Goal: Information Seeking & Learning: Check status

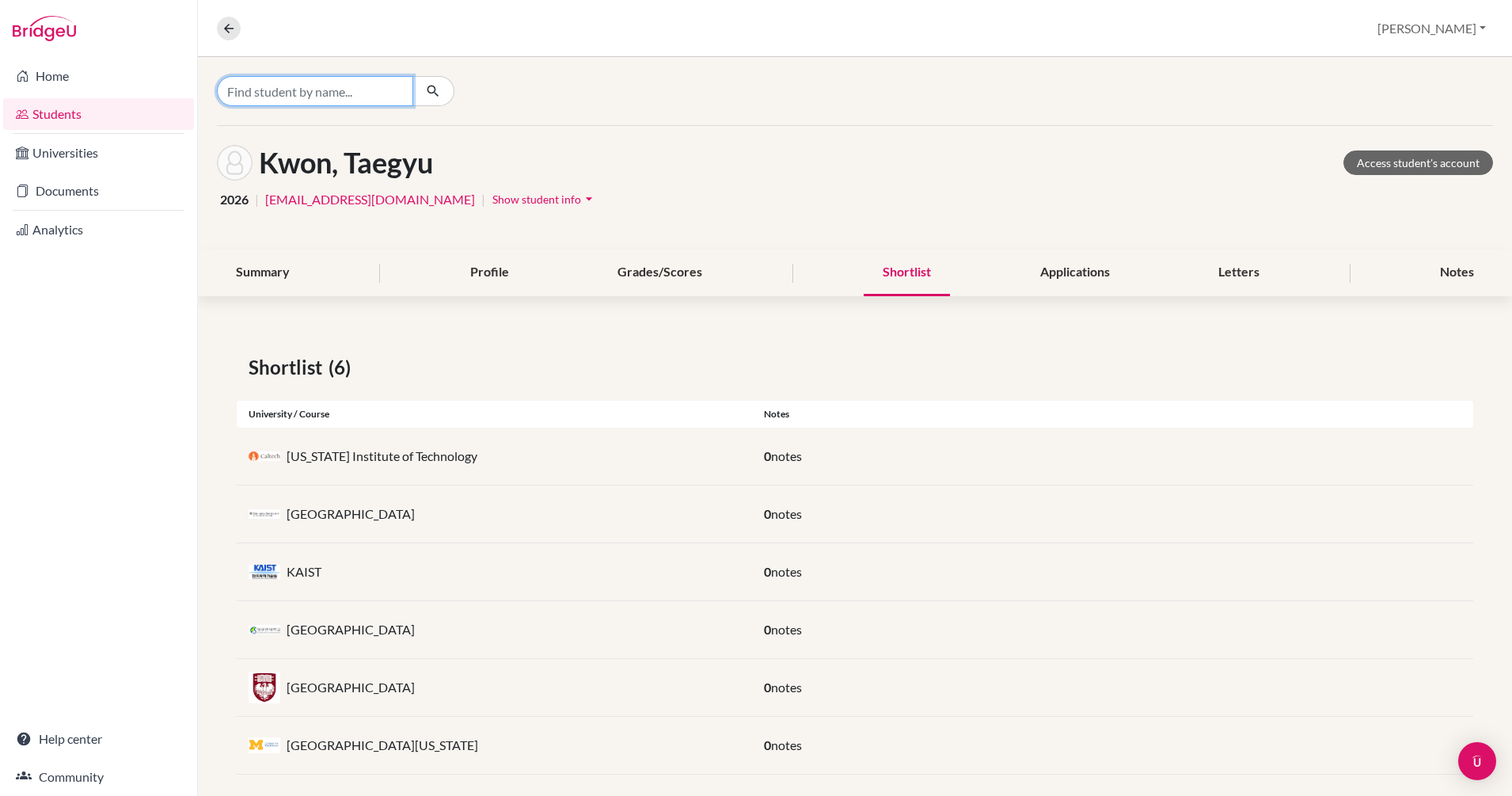
click at [323, 94] on input "Find student by name..." at bounding box center [315, 91] width 196 height 31
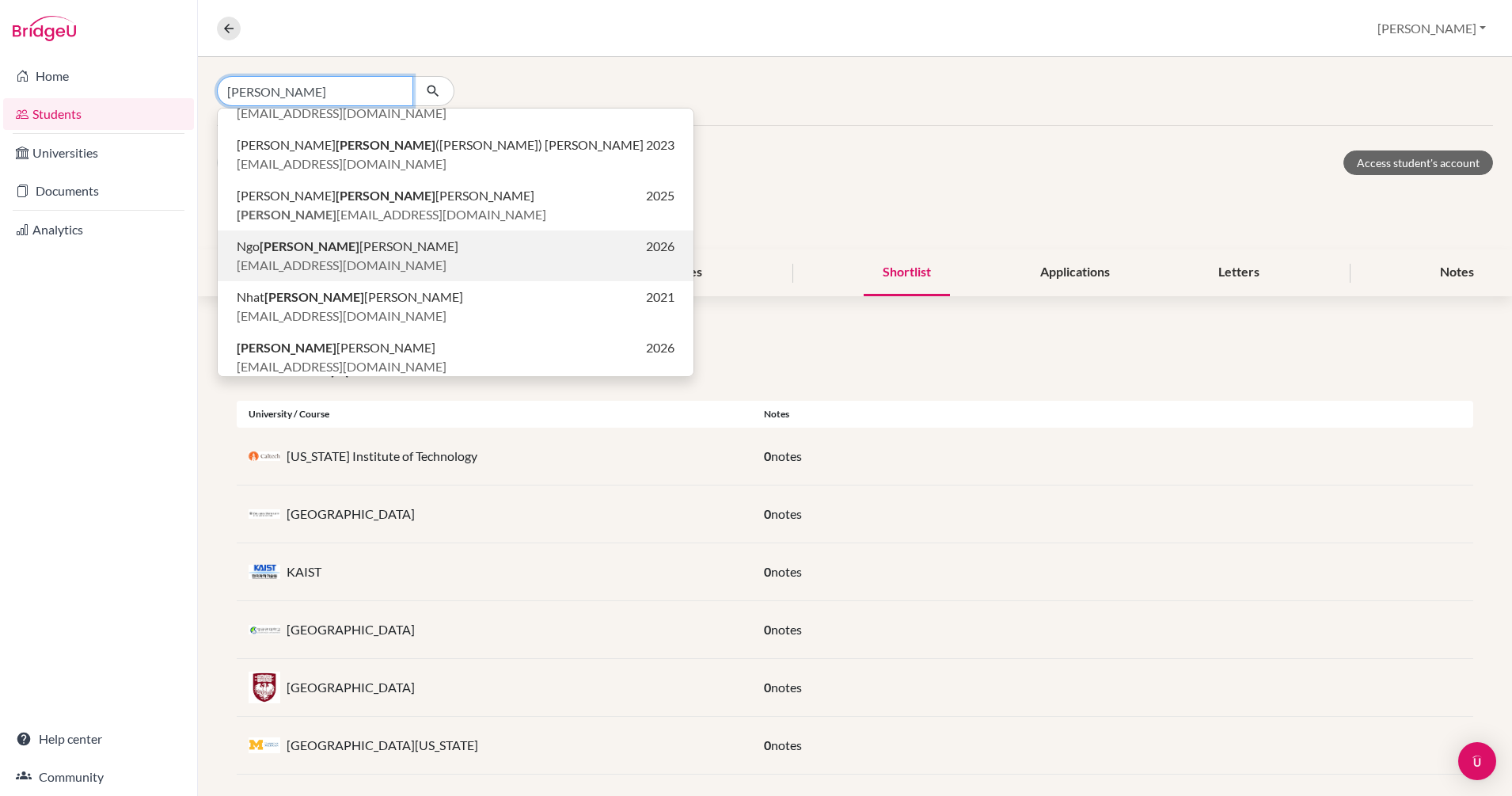
scroll to position [250, 0]
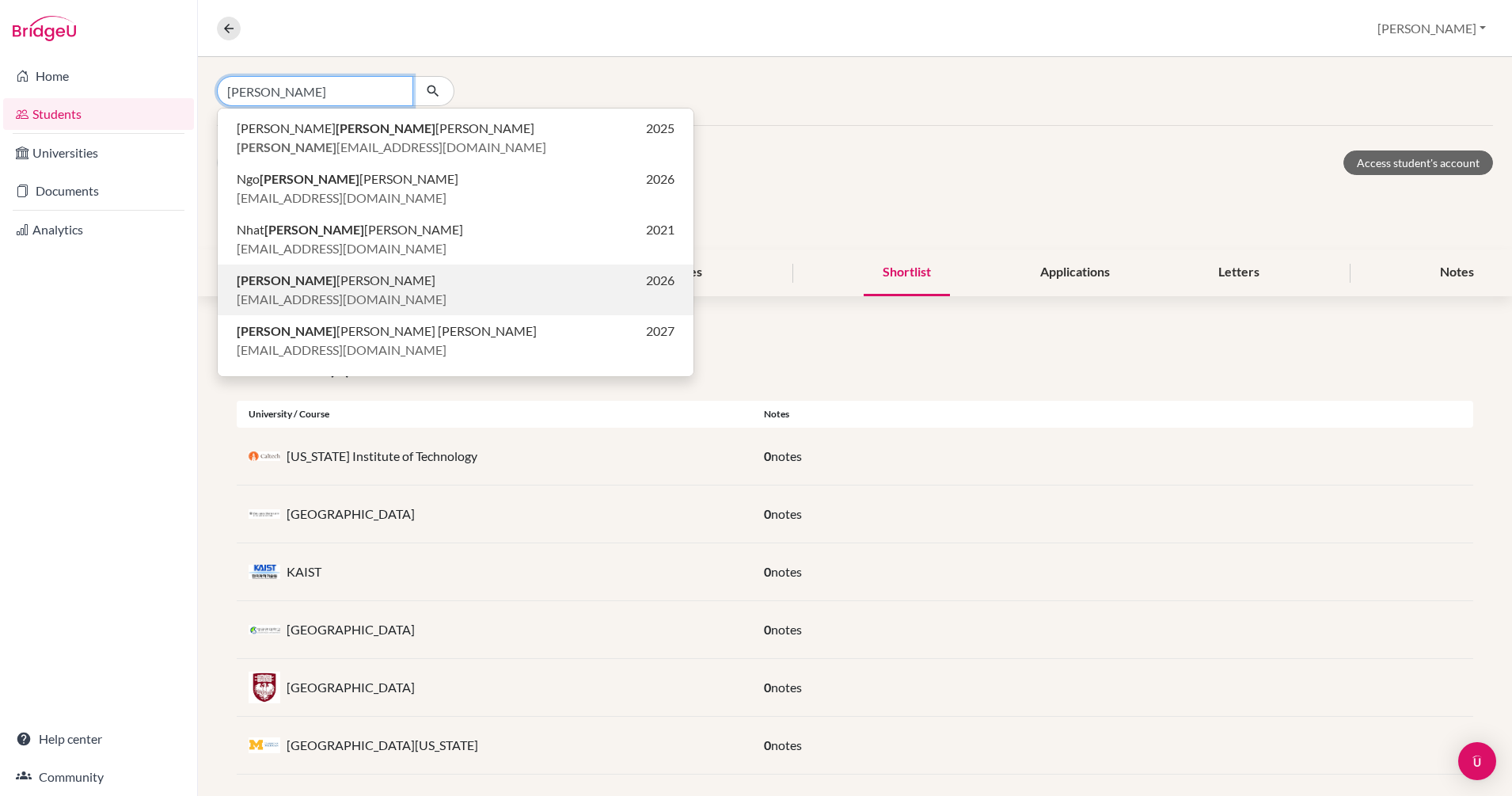
type input "phuong"
click at [309, 284] on span "Phuong Anh Chong" at bounding box center [335, 280] width 199 height 19
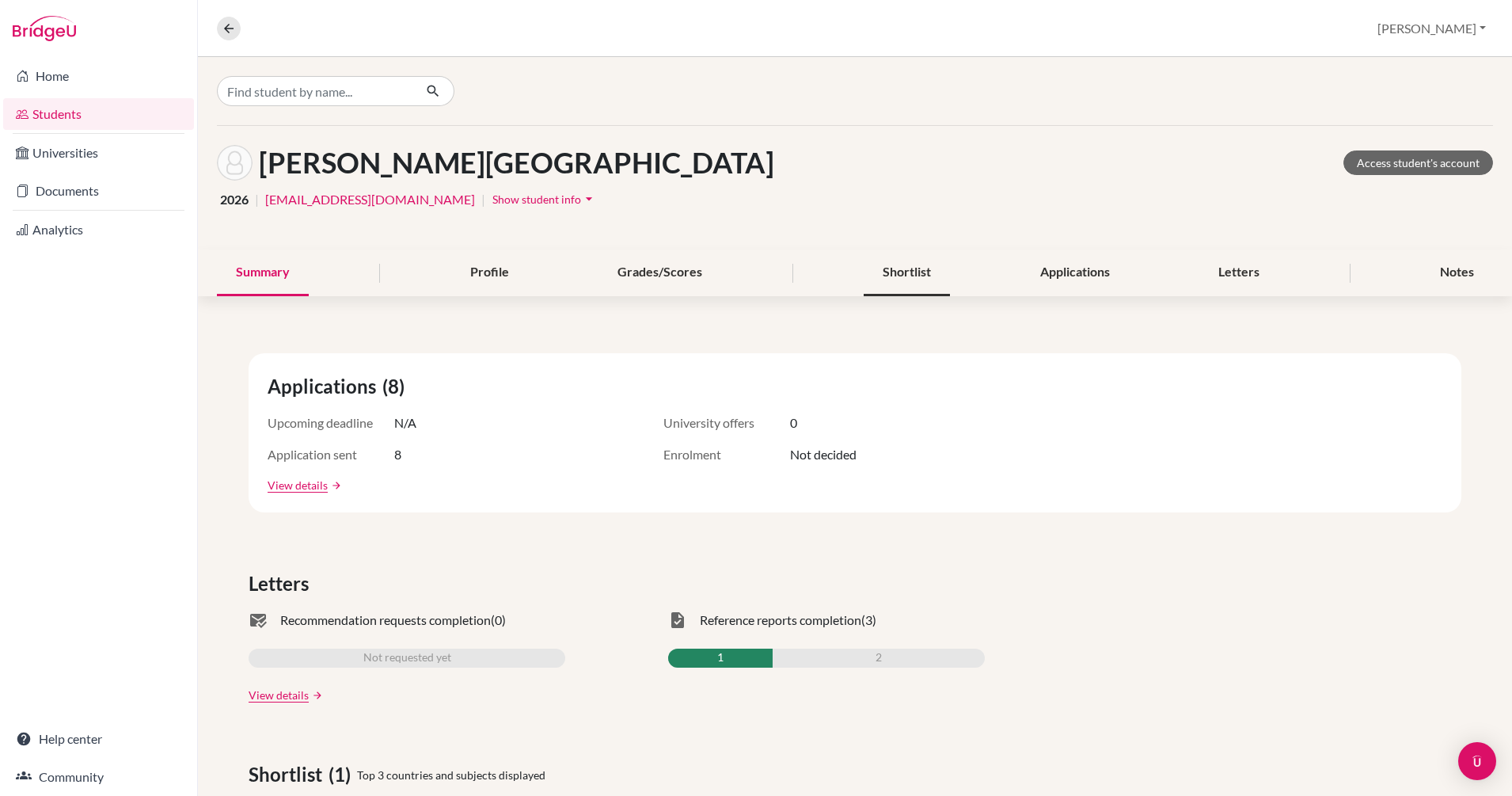
click at [896, 275] on div "Shortlist" at bounding box center [906, 273] width 86 height 47
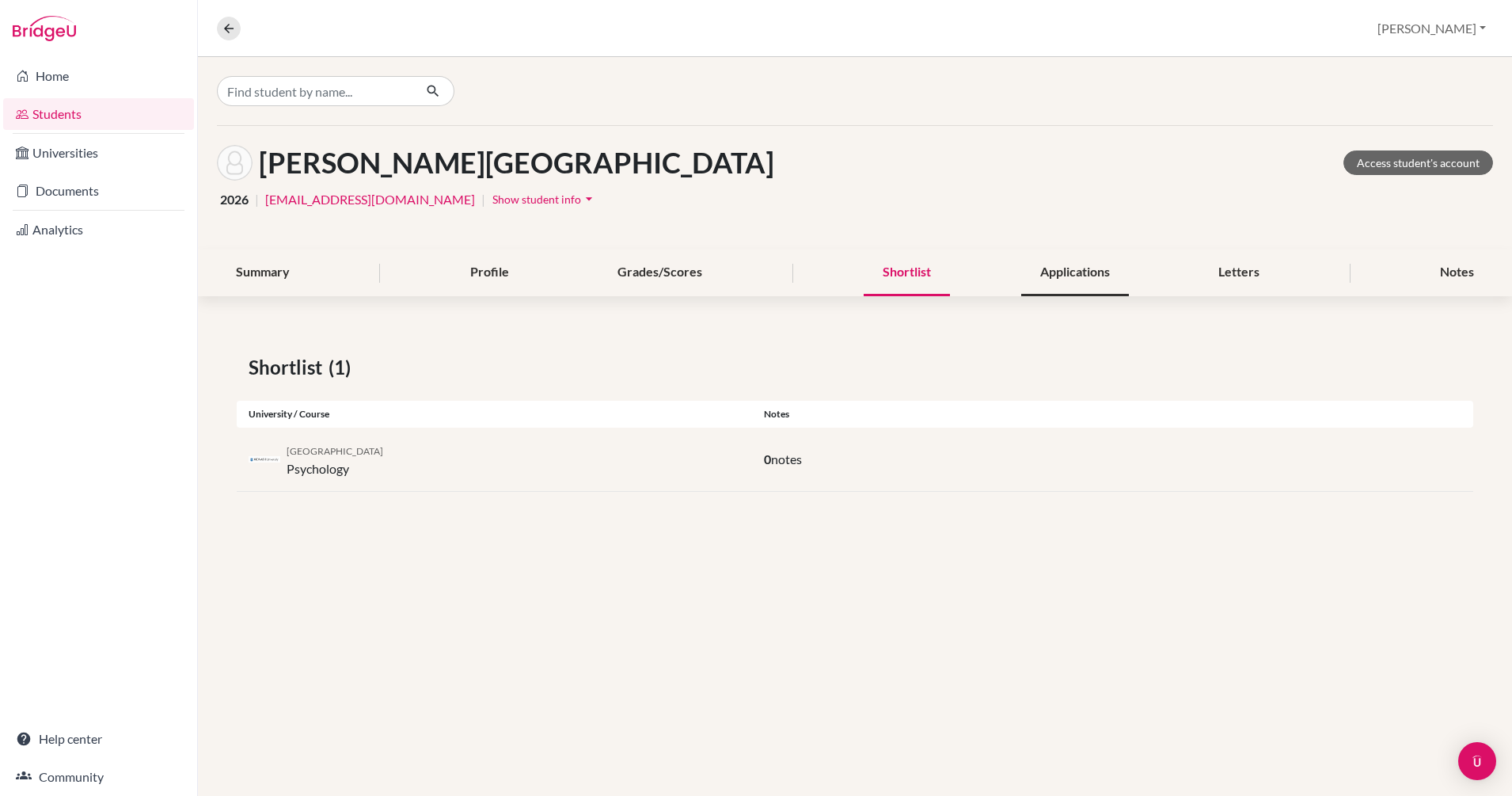
click at [1093, 274] on div "Applications" at bounding box center [1075, 273] width 107 height 47
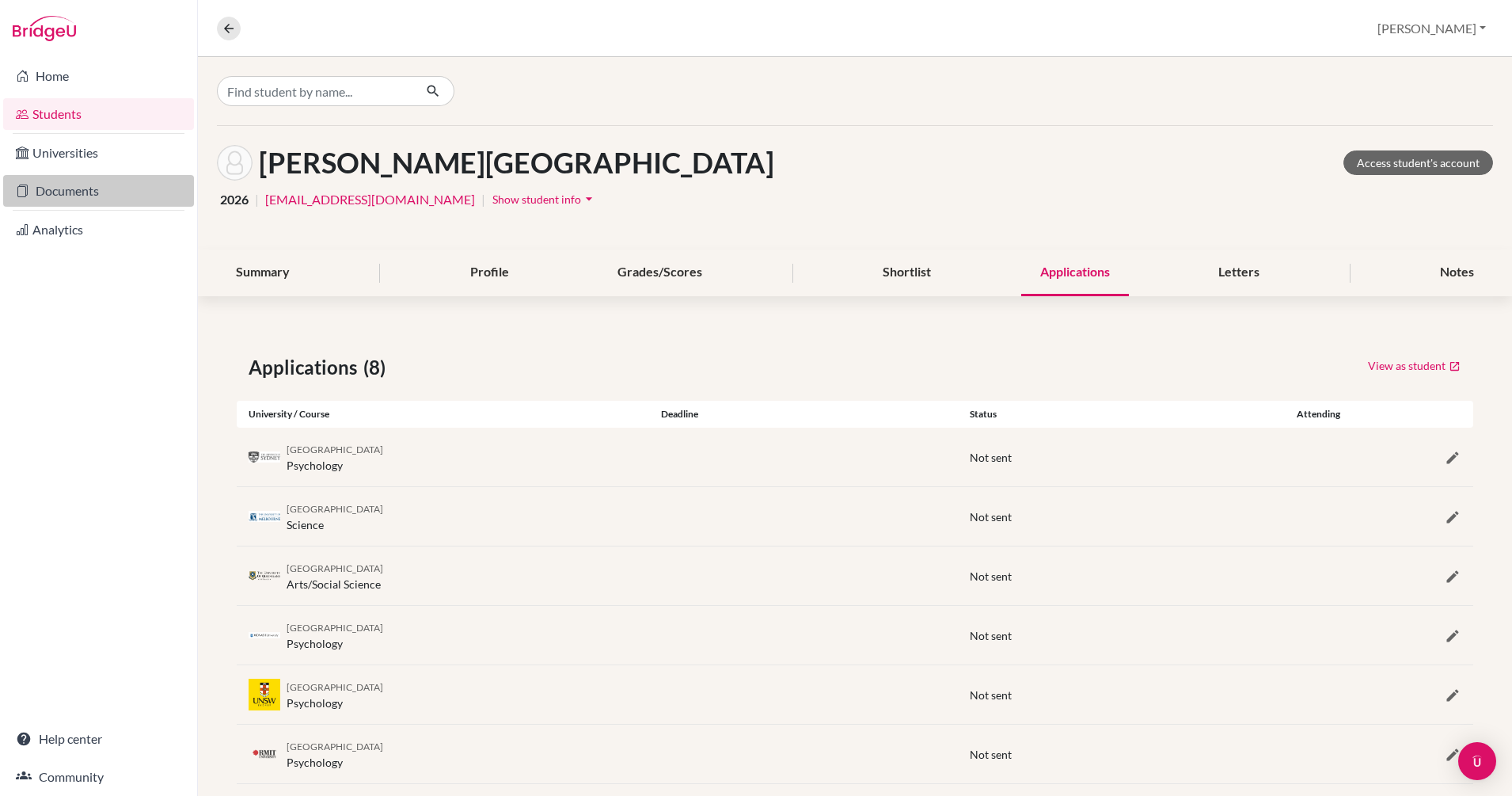
click at [70, 190] on link "Documents" at bounding box center [98, 190] width 190 height 31
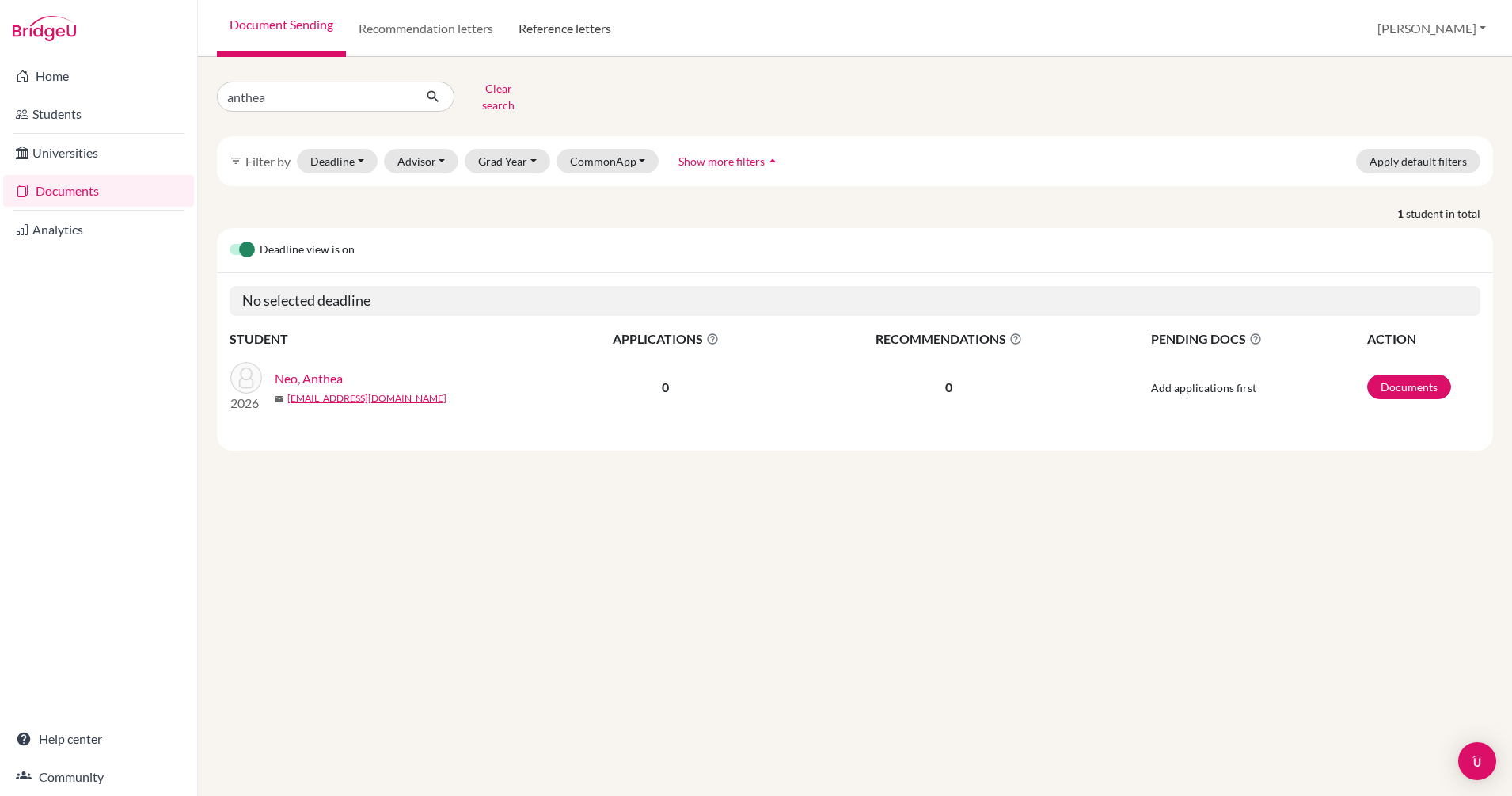
click at [579, 25] on link "Reference letters" at bounding box center [565, 29] width 118 height 57
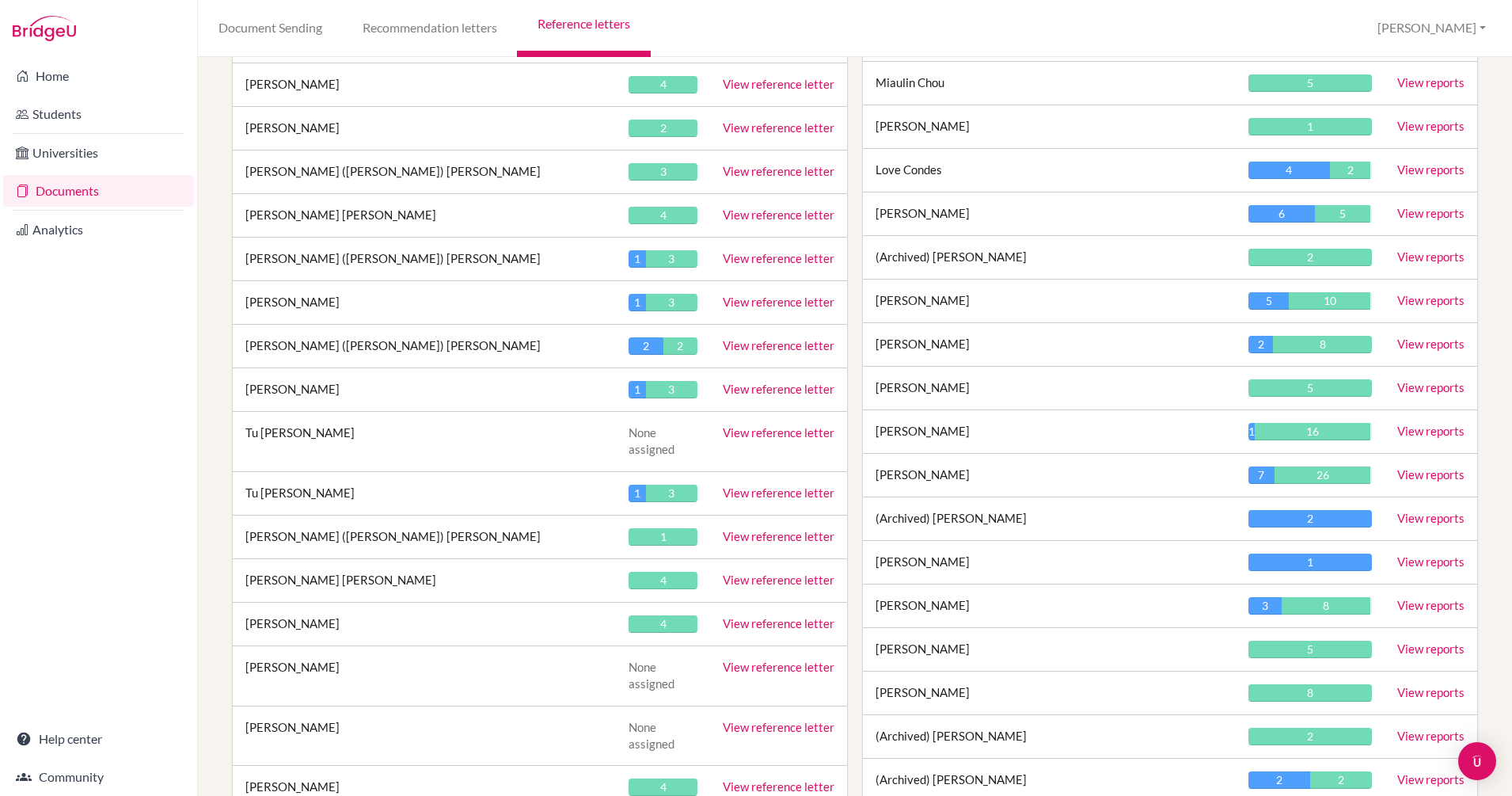
scroll to position [2494, 0]
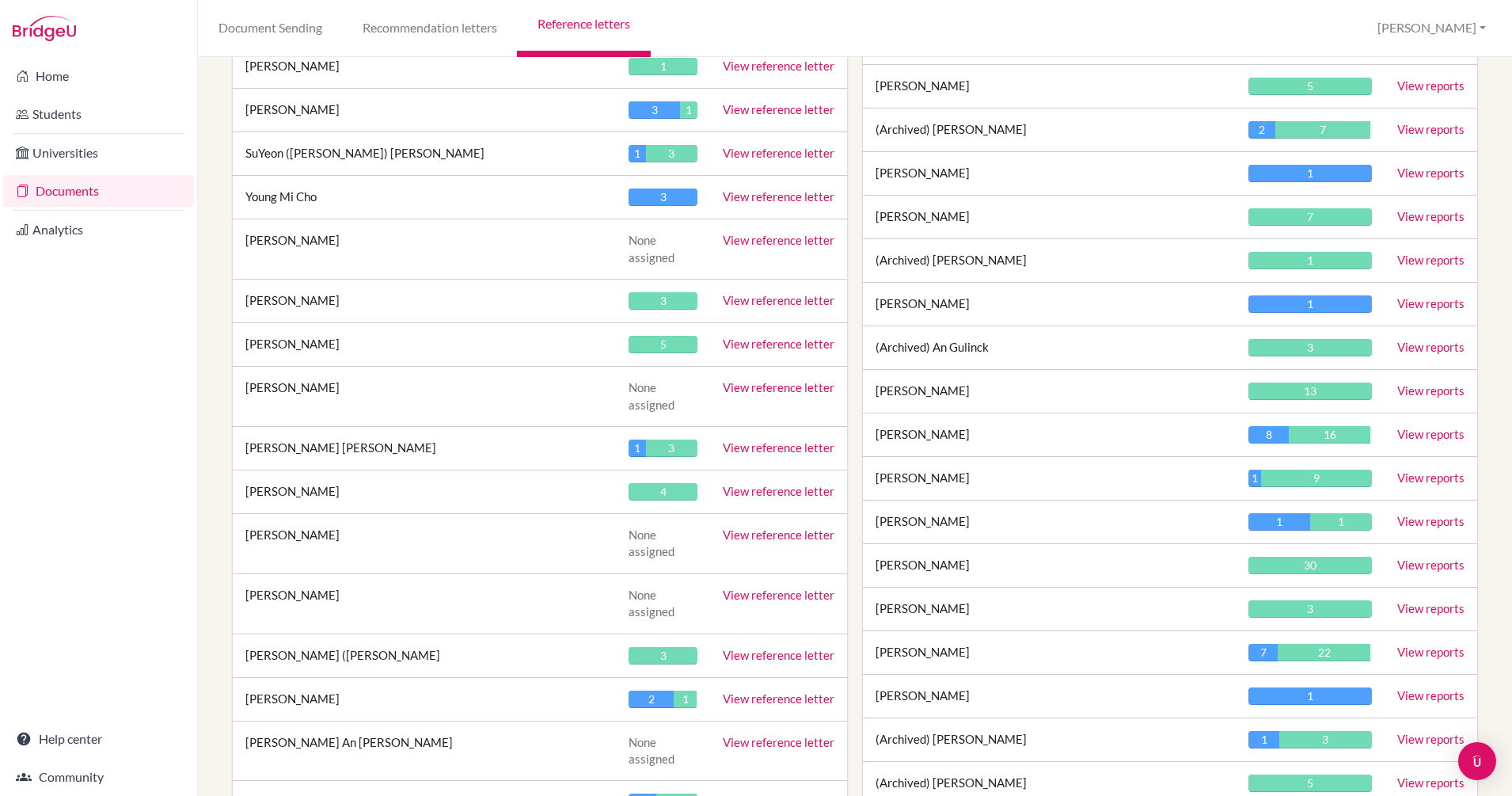
click at [768, 692] on link "View reference letter" at bounding box center [778, 698] width 112 height 14
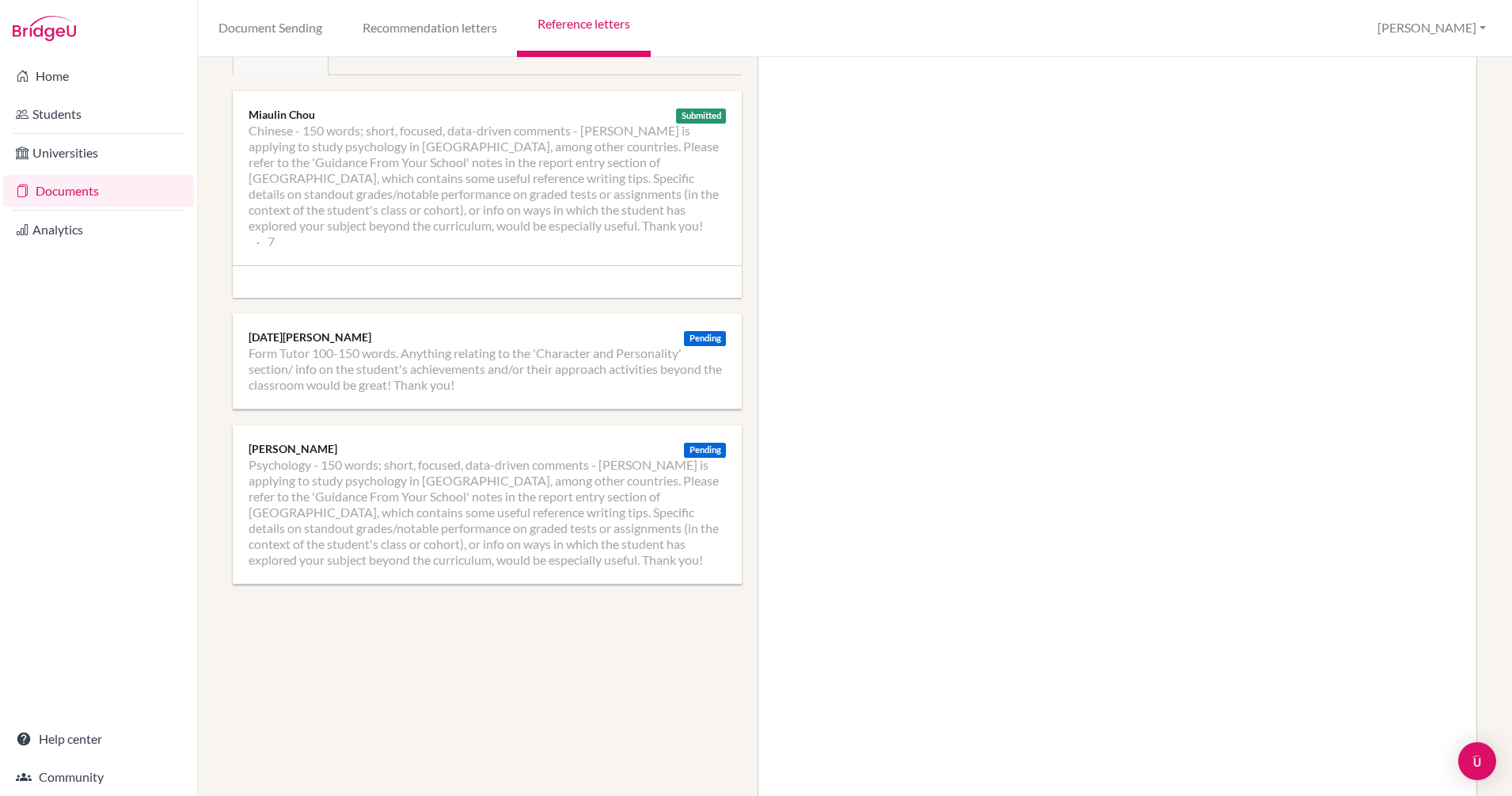
scroll to position [260, 0]
